Goal: Task Accomplishment & Management: Manage account settings

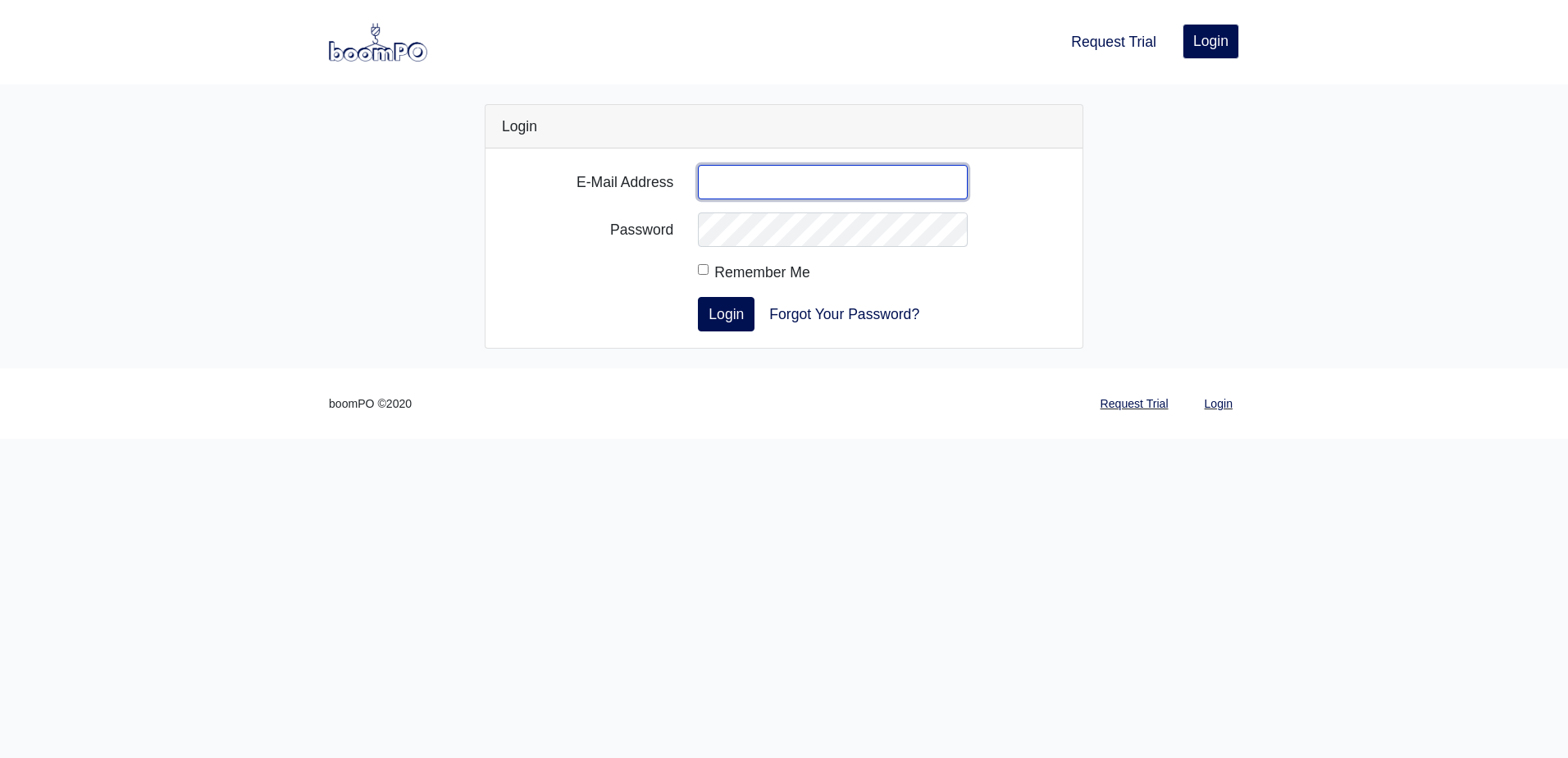
click at [721, 176] on input "E-Mail Address" at bounding box center [832, 182] width 270 height 34
type input "c"
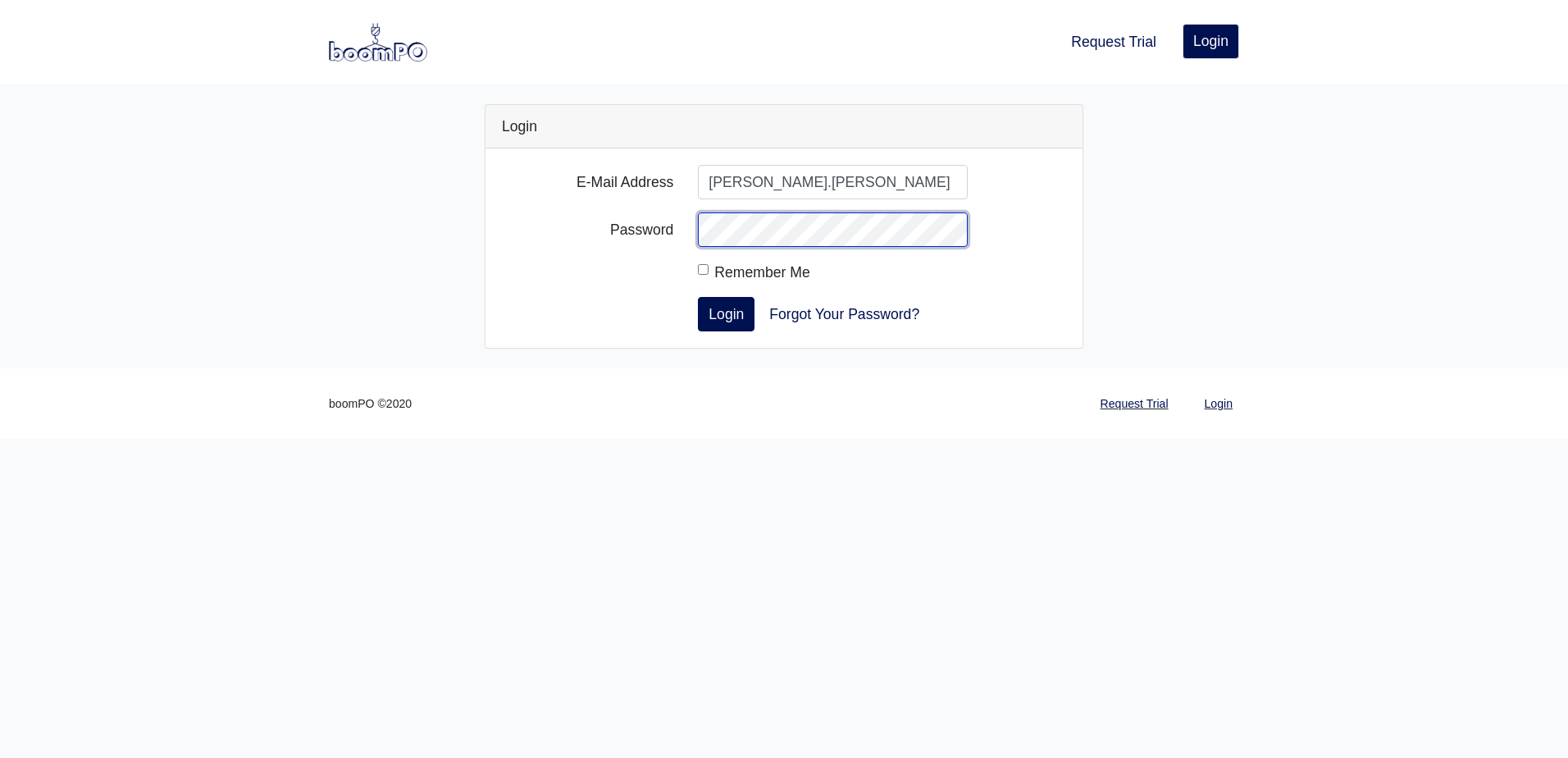
click at [698, 297] on button "Login" at bounding box center [726, 314] width 57 height 34
type input "[PERSON_NAME][EMAIL_ADDRESS][PERSON_NAME][DOMAIN_NAME]"
click at [698, 297] on button "Login" at bounding box center [726, 314] width 57 height 34
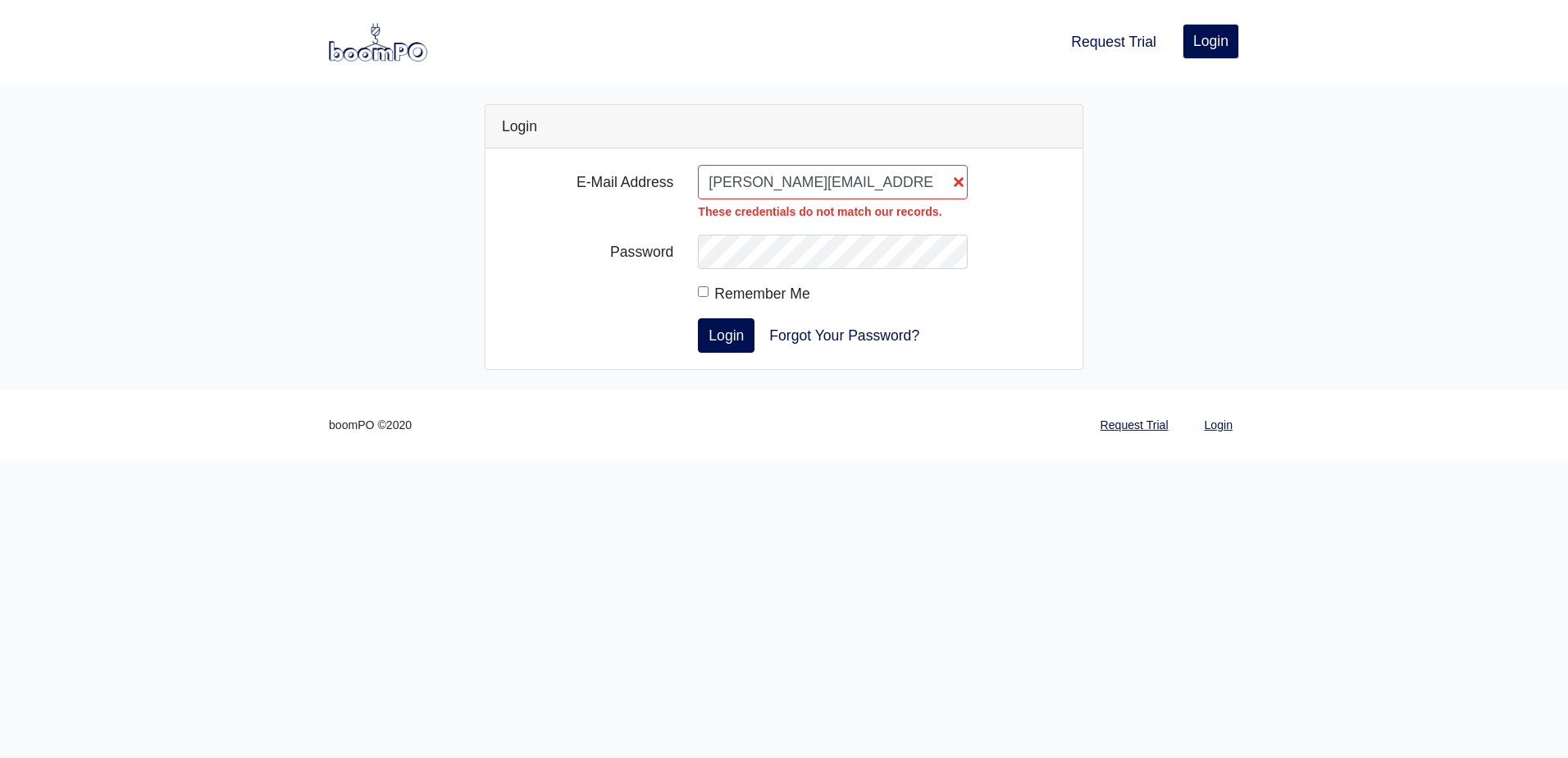
click at [956, 180] on input "Chuck.Perry@myfbm.com" at bounding box center [832, 182] width 270 height 34
drag, startPoint x: 885, startPoint y: 182, endPoint x: 597, endPoint y: 174, distance: 288.1
click at [606, 176] on div "E-Mail Address Chuck.Perry@myfbm.com These credentials do not match our records." at bounding box center [784, 193] width 589 height 57
type input "cperry@rewmaterials.com"
click at [698, 318] on button "Login" at bounding box center [726, 335] width 57 height 34
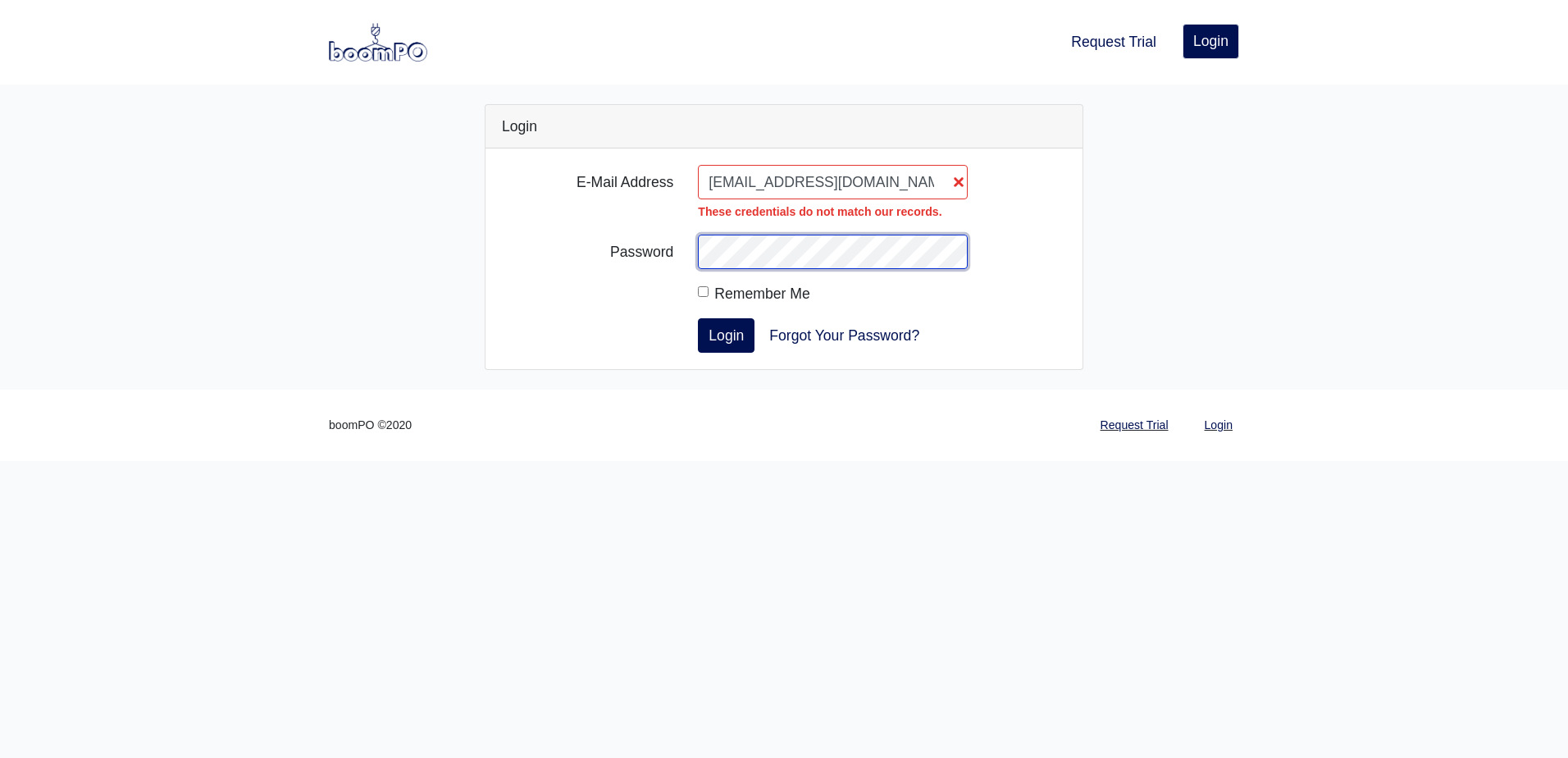
click at [698, 318] on button "Login" at bounding box center [726, 335] width 57 height 34
click at [955, 188] on input "cperry@rewmaterials.com" at bounding box center [832, 182] width 270 height 34
